Goal: Complete application form: Complete application form

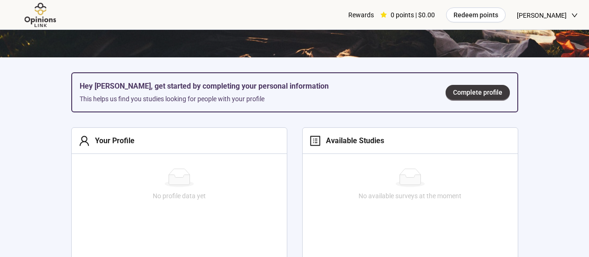
scroll to position [233, 0]
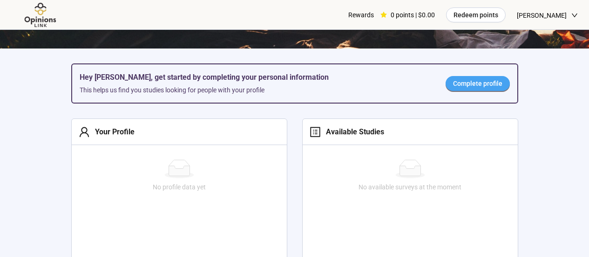
click at [489, 82] on span "Complete profile" at bounding box center [477, 83] width 49 height 10
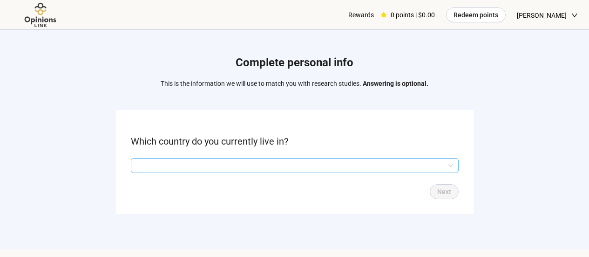
click at [272, 164] on input "search" at bounding box center [295, 165] width 317 height 14
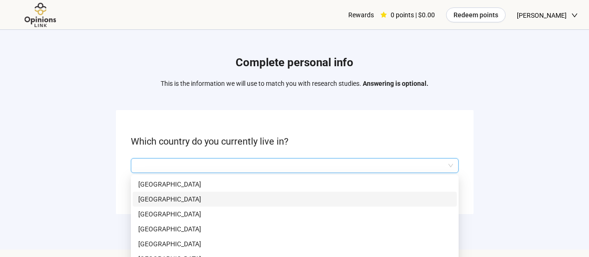
scroll to position [93, 0]
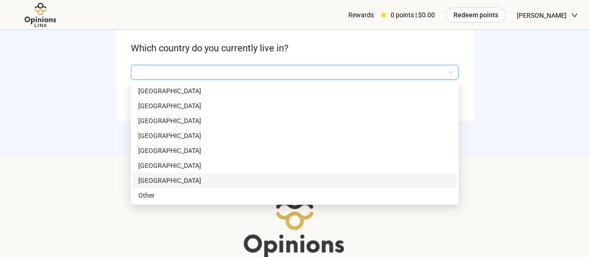
click at [250, 182] on p "[GEOGRAPHIC_DATA]" at bounding box center [294, 180] width 313 height 10
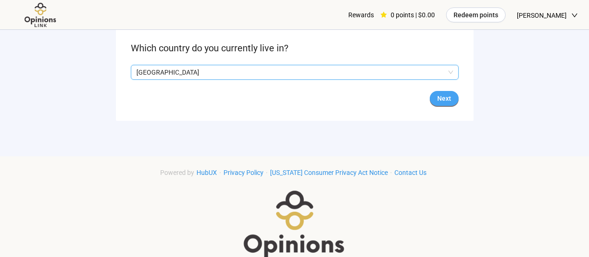
click at [445, 99] on span "Next" at bounding box center [444, 98] width 14 height 10
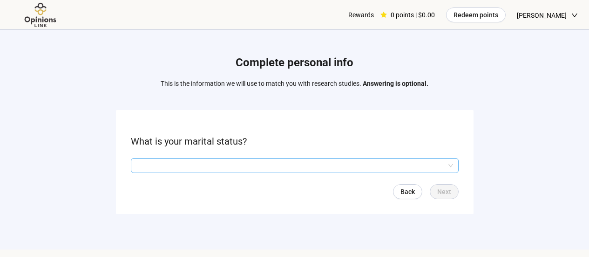
click at [218, 166] on input "search" at bounding box center [295, 165] width 317 height 14
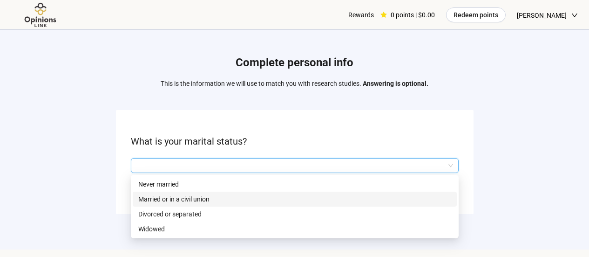
click at [216, 200] on p "Married or in a civil union" at bounding box center [294, 199] width 313 height 10
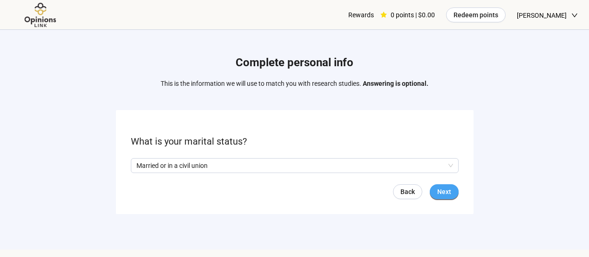
click at [452, 192] on button "Next" at bounding box center [444, 191] width 29 height 15
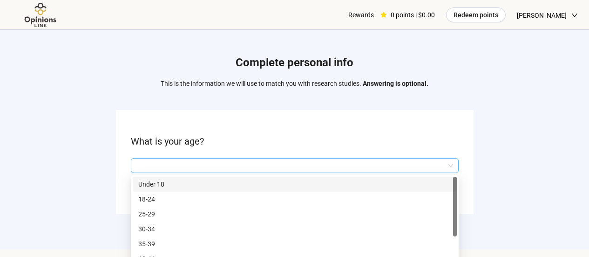
click at [253, 171] on input "search" at bounding box center [295, 165] width 317 height 14
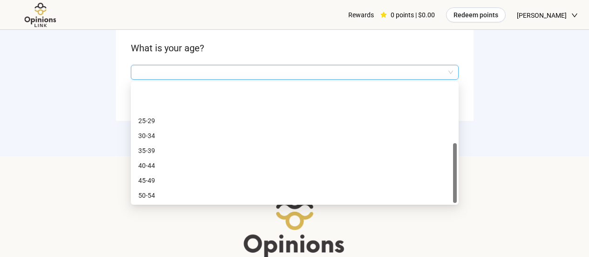
scroll to position [45, 0]
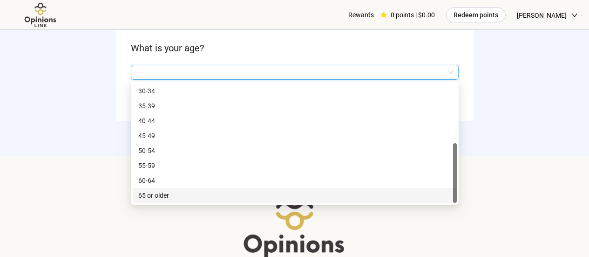
click at [245, 196] on p "65 or older" at bounding box center [294, 195] width 313 height 10
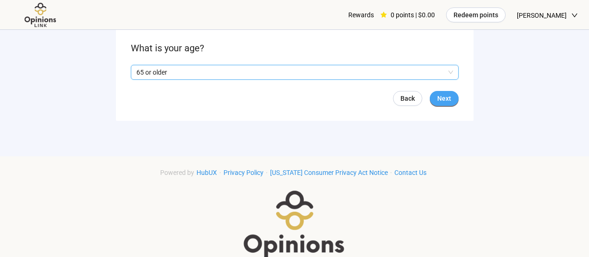
click at [452, 102] on button "Next" at bounding box center [444, 98] width 29 height 15
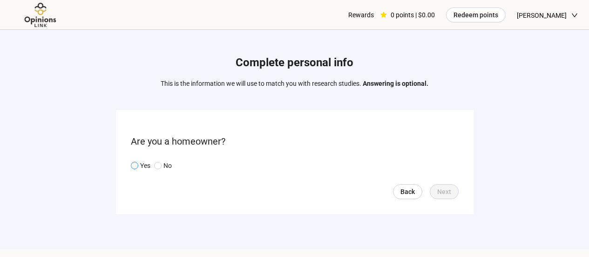
click at [132, 166] on span at bounding box center [134, 165] width 7 height 7
click at [449, 196] on span "Next" at bounding box center [444, 191] width 14 height 10
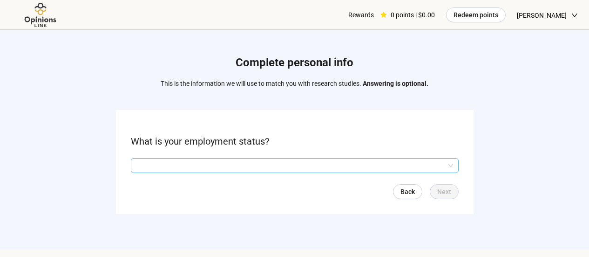
click at [278, 163] on input "search" at bounding box center [295, 165] width 317 height 14
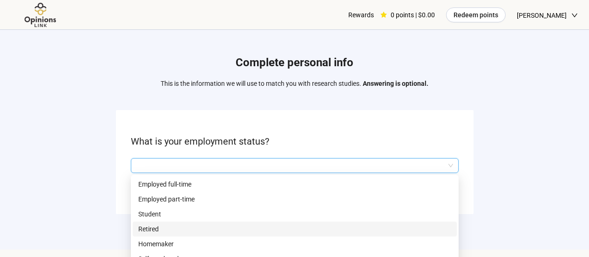
click at [252, 231] on p "Retired" at bounding box center [294, 229] width 313 height 10
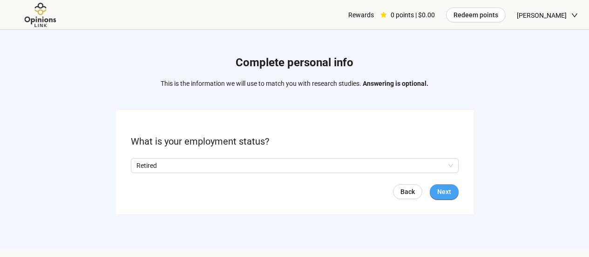
click at [451, 193] on span "Next" at bounding box center [444, 191] width 14 height 10
click at [396, 171] on input "search" at bounding box center [295, 165] width 317 height 14
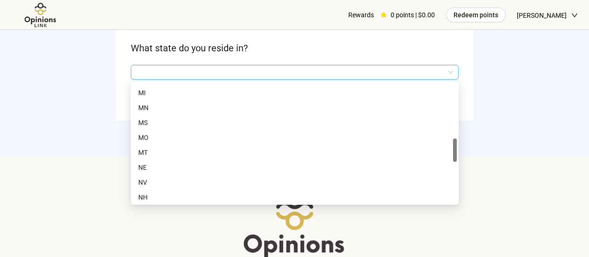
scroll to position [513, 0]
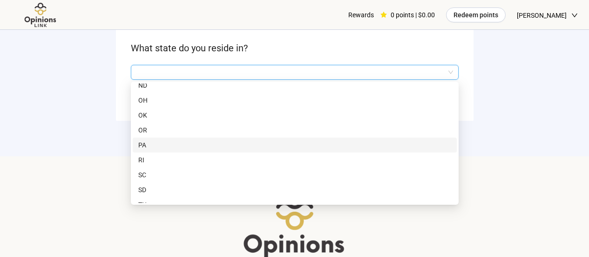
click at [382, 151] on div "PA" at bounding box center [295, 144] width 324 height 15
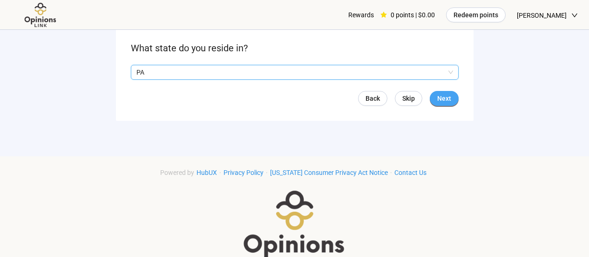
click at [441, 96] on span "Next" at bounding box center [444, 98] width 14 height 10
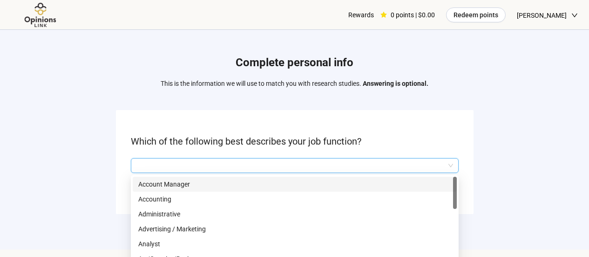
click at [246, 161] on input "search" at bounding box center [295, 165] width 317 height 14
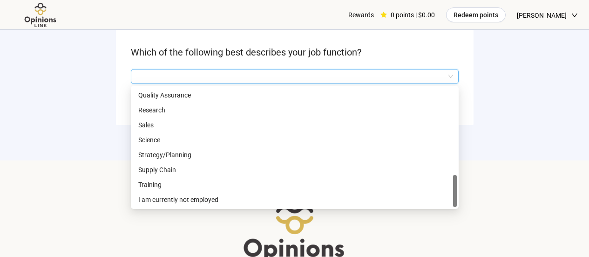
scroll to position [93, 0]
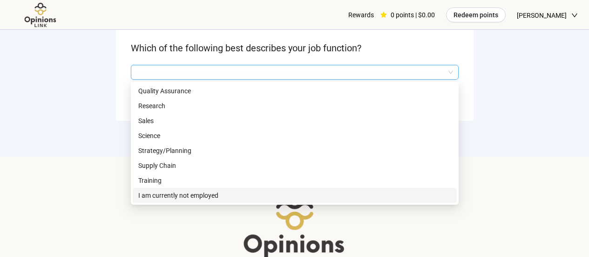
click at [246, 194] on p "I am currently not employed" at bounding box center [294, 195] width 313 height 10
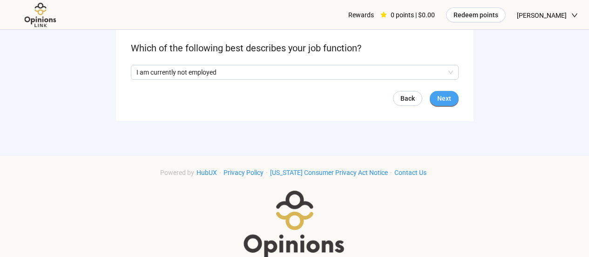
click at [447, 103] on span "Next" at bounding box center [444, 98] width 14 height 10
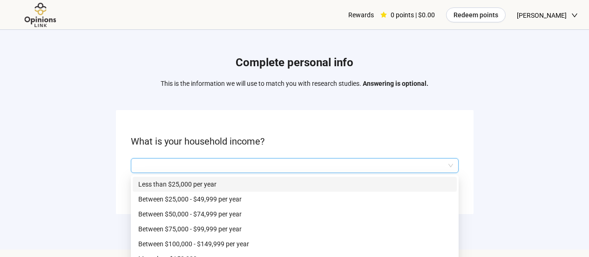
click at [256, 164] on input "search" at bounding box center [295, 165] width 317 height 14
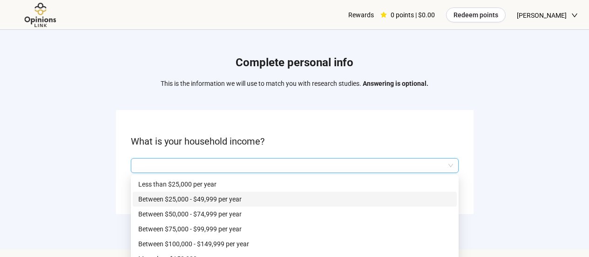
click at [254, 199] on p "Between $25,000 - $49,999 per year" at bounding box center [294, 199] width 313 height 10
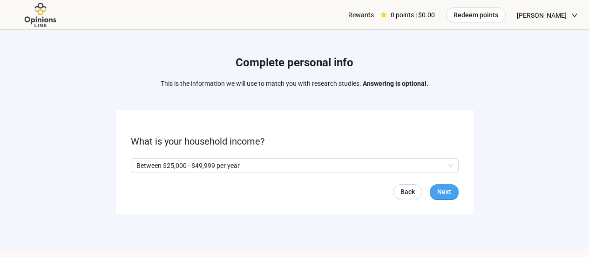
click at [444, 196] on span "Next" at bounding box center [444, 191] width 14 height 10
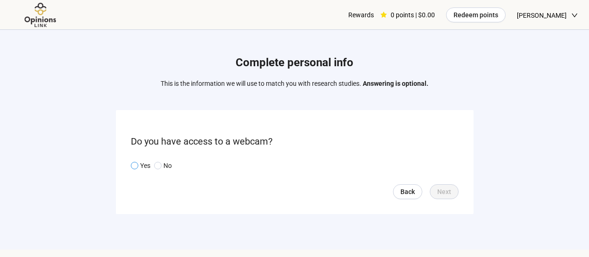
click at [131, 164] on span at bounding box center [134, 165] width 7 height 7
click at [440, 193] on span "Next" at bounding box center [444, 191] width 14 height 10
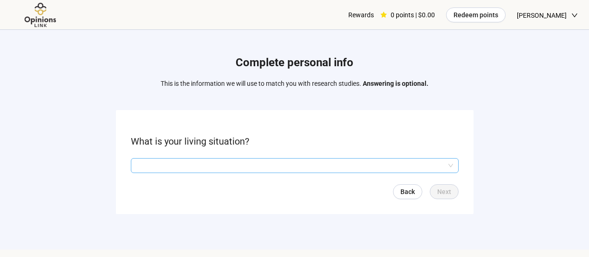
click at [224, 169] on input "search" at bounding box center [295, 165] width 317 height 14
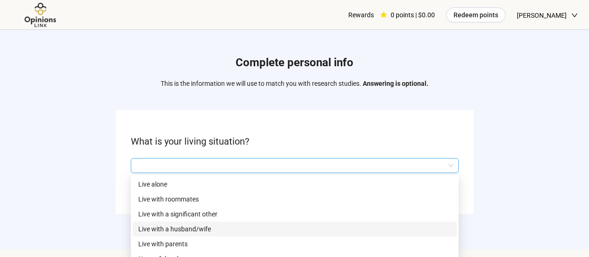
click at [215, 225] on p "Live with a husband/wife" at bounding box center [294, 229] width 313 height 10
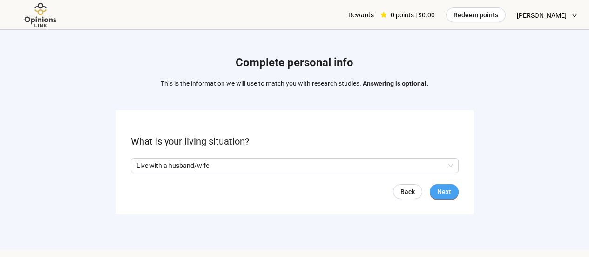
click at [456, 189] on button "Next" at bounding box center [444, 191] width 29 height 15
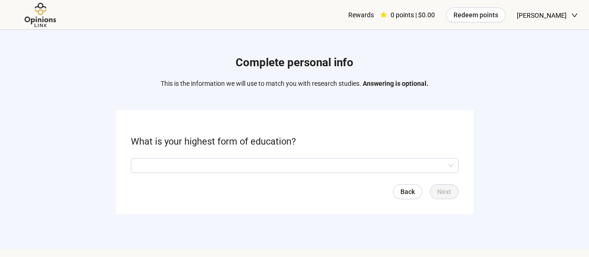
click at [268, 163] on input "search" at bounding box center [295, 165] width 317 height 14
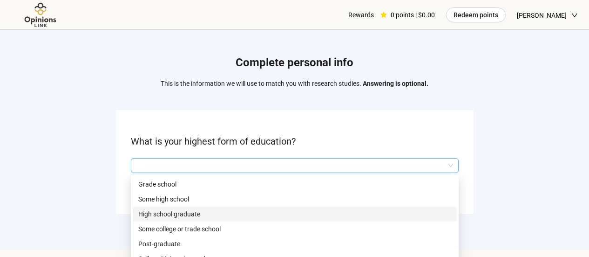
click at [241, 215] on p "High school graduate" at bounding box center [294, 214] width 313 height 10
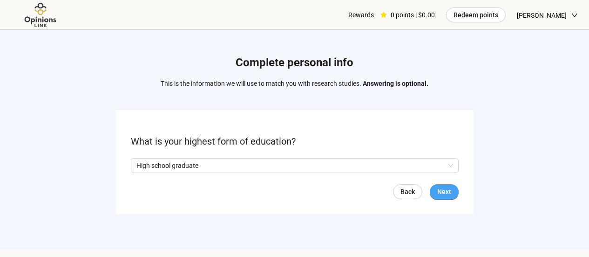
click at [446, 195] on span "Next" at bounding box center [444, 191] width 14 height 10
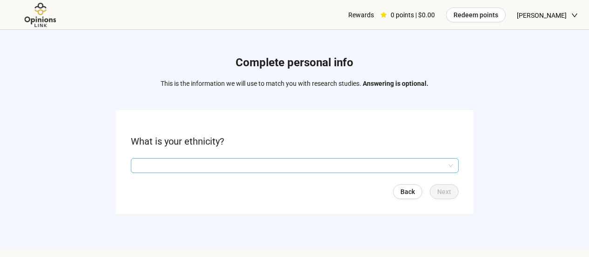
click at [308, 165] on input "search" at bounding box center [295, 165] width 317 height 14
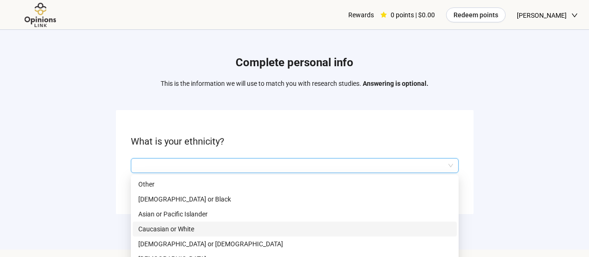
click at [277, 231] on p "Caucasian or White" at bounding box center [294, 229] width 313 height 10
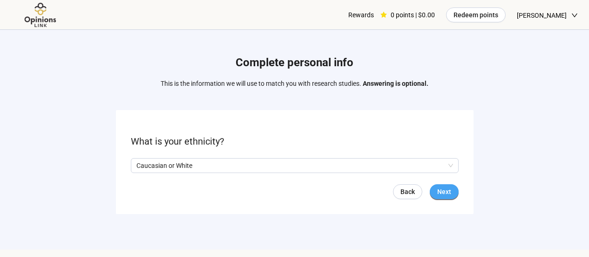
click at [447, 192] on span "Next" at bounding box center [444, 191] width 14 height 10
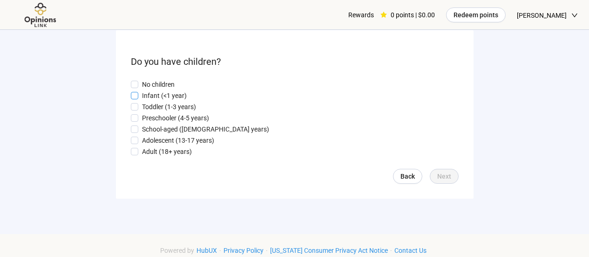
scroll to position [93, 0]
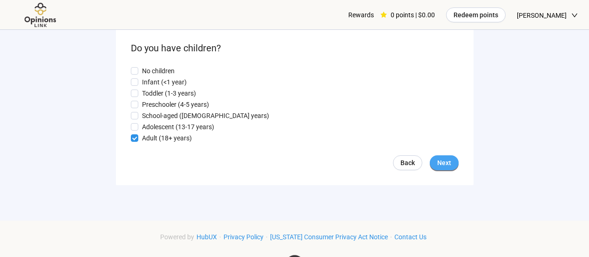
click at [451, 164] on span "Next" at bounding box center [444, 162] width 14 height 10
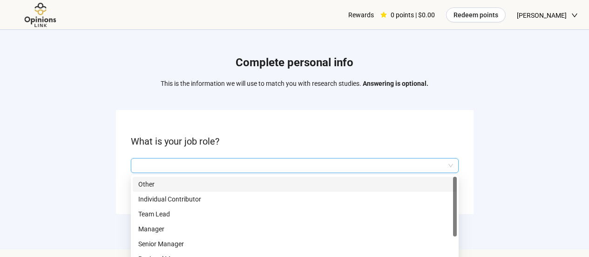
click at [239, 161] on input "search" at bounding box center [295, 165] width 317 height 14
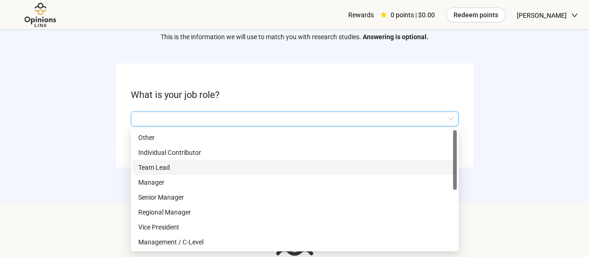
scroll to position [47, 0]
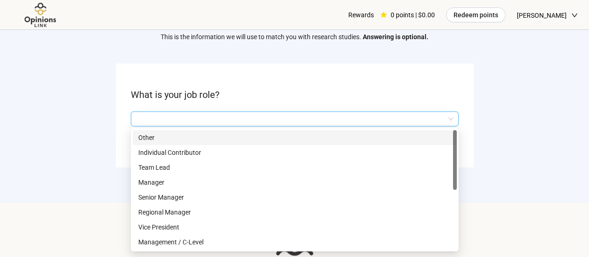
click at [205, 120] on input "search" at bounding box center [295, 119] width 317 height 14
click at [207, 134] on p "Other" at bounding box center [294, 137] width 313 height 10
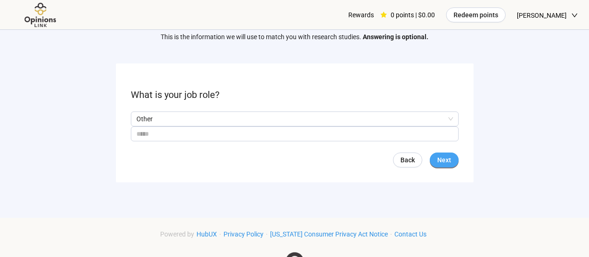
click at [445, 160] on span "Next" at bounding box center [444, 160] width 14 height 10
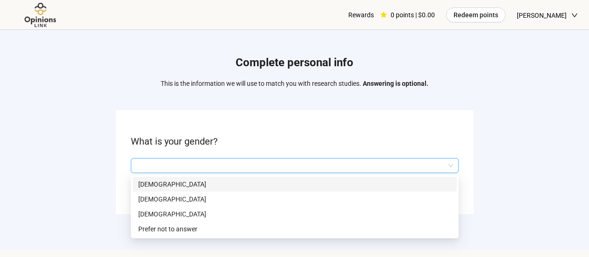
click at [235, 161] on input "search" at bounding box center [295, 165] width 317 height 14
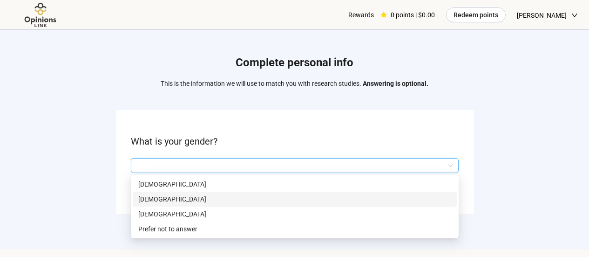
click at [204, 195] on p "[DEMOGRAPHIC_DATA]" at bounding box center [294, 199] width 313 height 10
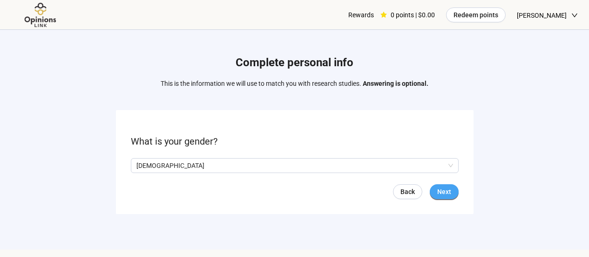
click at [441, 189] on span "Next" at bounding box center [444, 191] width 14 height 10
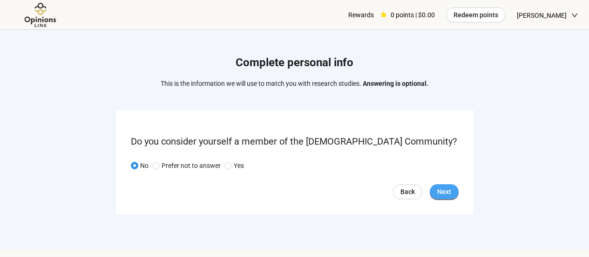
click at [439, 193] on span "Next" at bounding box center [444, 191] width 14 height 10
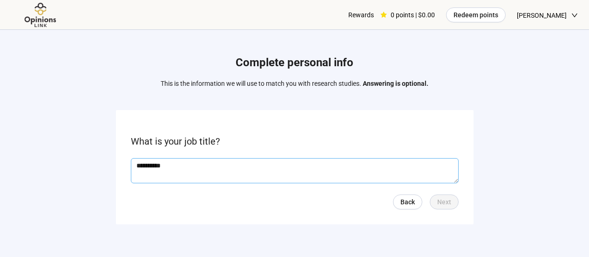
click at [211, 172] on textarea "**********" at bounding box center [295, 170] width 328 height 25
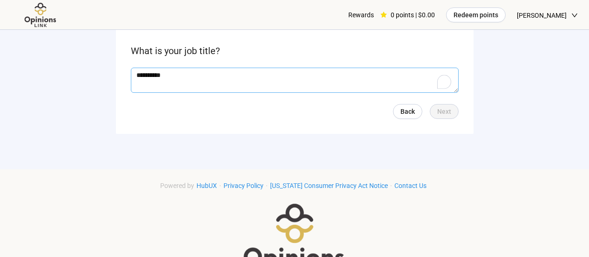
scroll to position [93, 0]
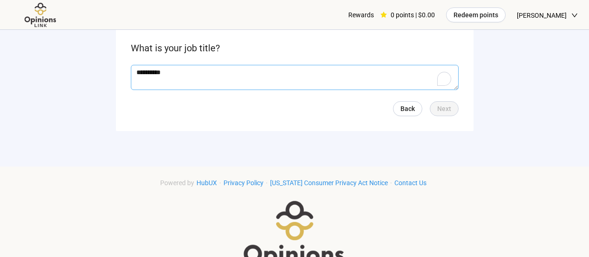
drag, startPoint x: 199, startPoint y: 74, endPoint x: 127, endPoint y: 71, distance: 72.3
click at [127, 71] on form "**********" at bounding box center [295, 74] width 358 height 114
type textarea "**********"
click at [450, 112] on span "Next" at bounding box center [444, 108] width 14 height 10
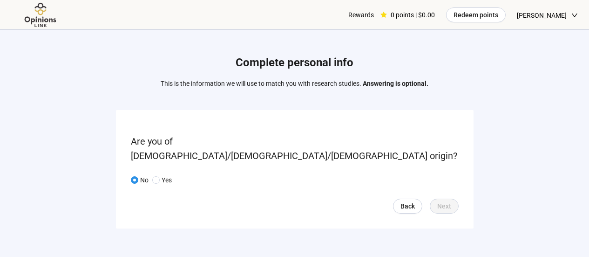
click at [131, 176] on span at bounding box center [134, 179] width 7 height 7
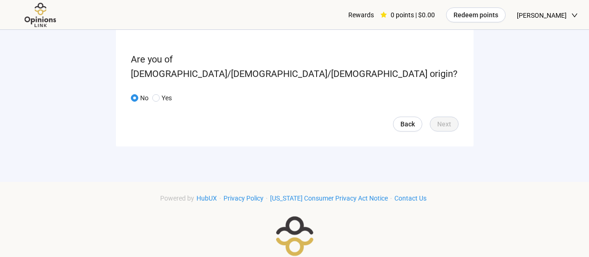
scroll to position [75, 0]
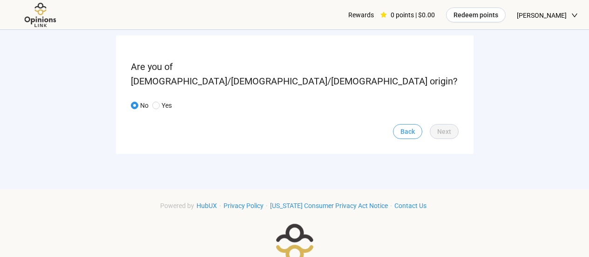
click at [413, 126] on span "Back" at bounding box center [408, 131] width 14 height 10
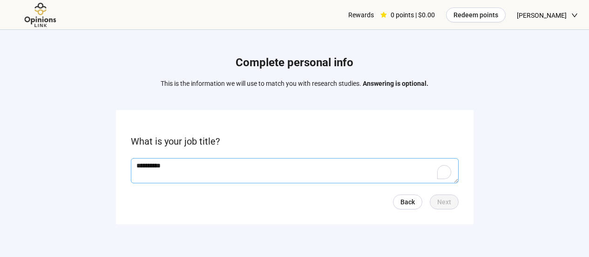
click at [153, 164] on textarea "**********" at bounding box center [295, 170] width 328 height 25
type textarea "*********"
drag, startPoint x: 441, startPoint y: 203, endPoint x: 436, endPoint y: 205, distance: 5.8
click at [436, 205] on button "Next" at bounding box center [444, 201] width 29 height 15
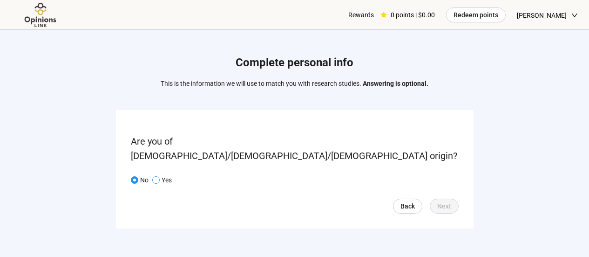
click at [153, 176] on span at bounding box center [155, 179] width 7 height 7
click at [132, 176] on span at bounding box center [134, 179] width 7 height 7
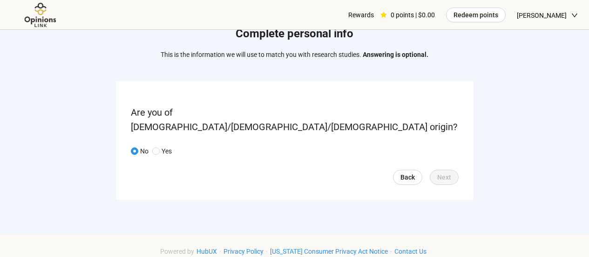
scroll to position [28, 0]
